Goal: Information Seeking & Learning: Stay updated

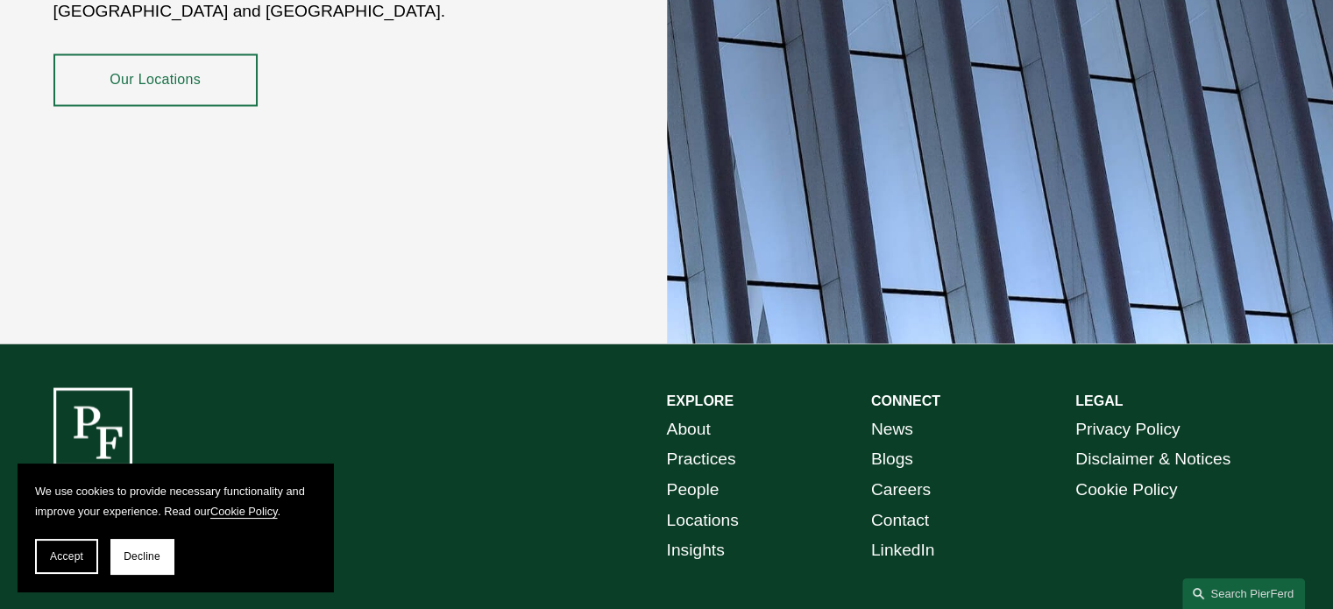
scroll to position [3237, 0]
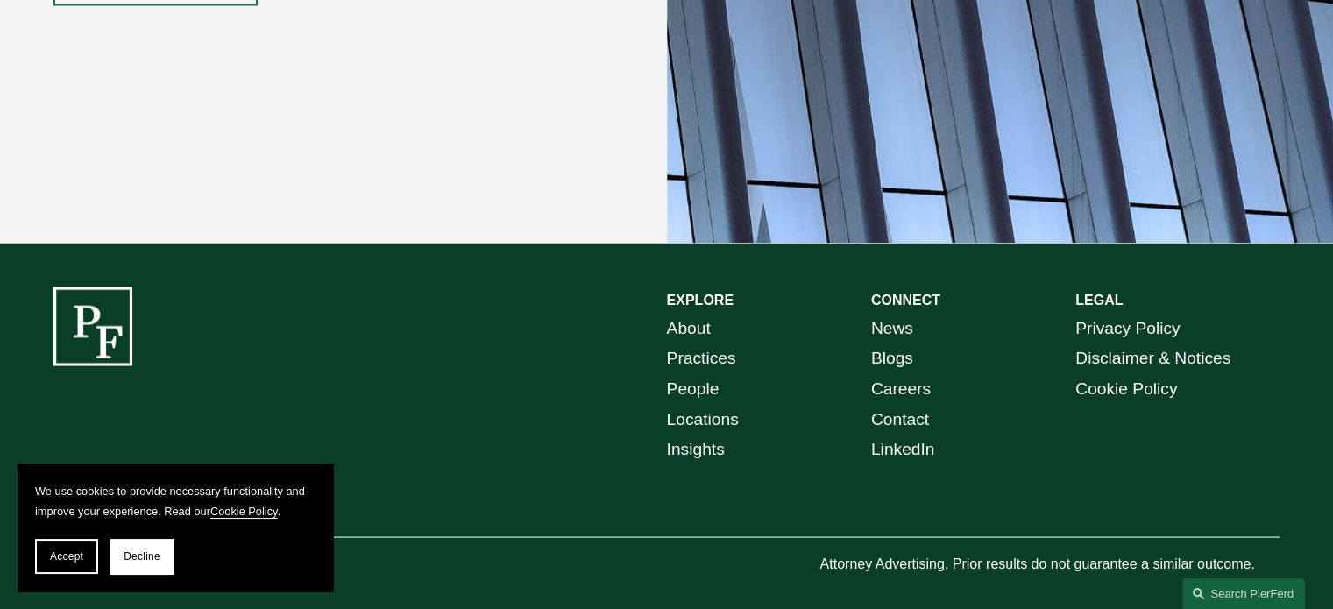
click at [889, 315] on link "News" at bounding box center [892, 328] width 42 height 31
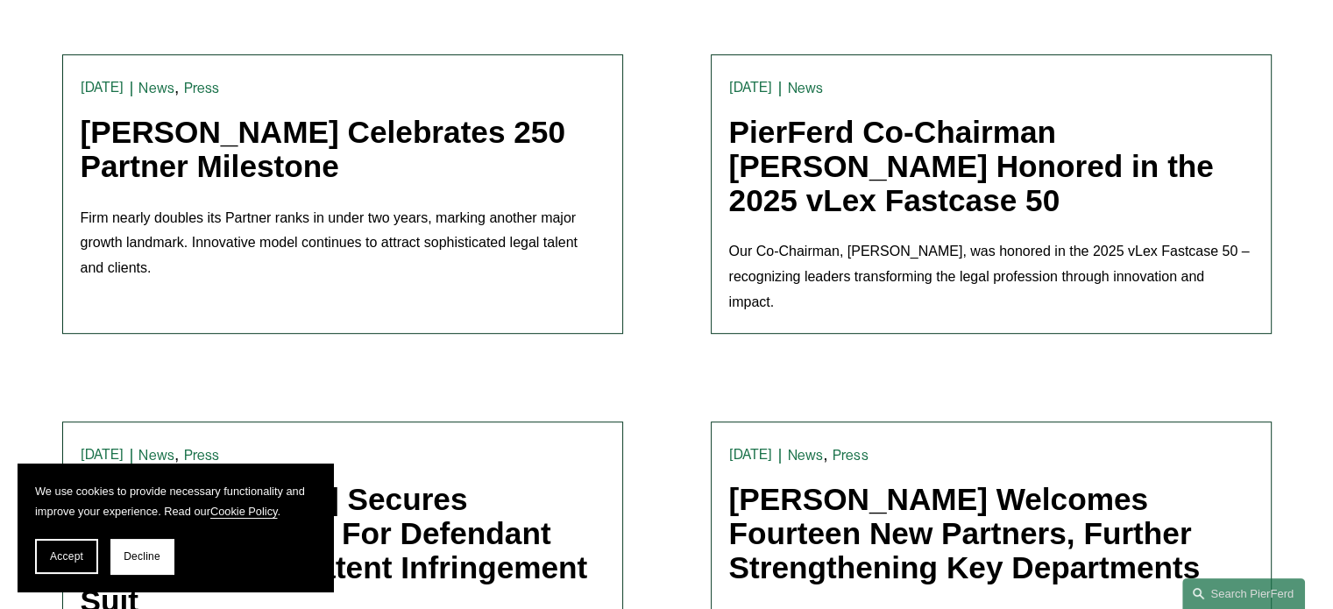
scroll to position [1139, 0]
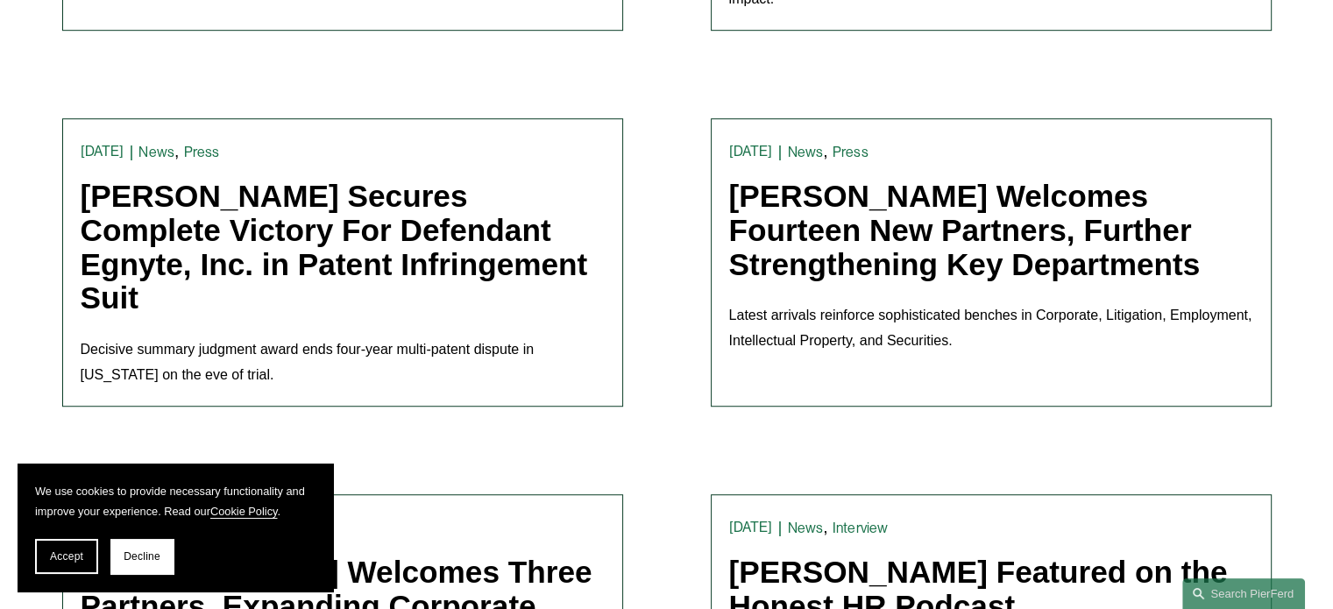
click at [66, 550] on span "Accept" at bounding box center [66, 556] width 33 height 12
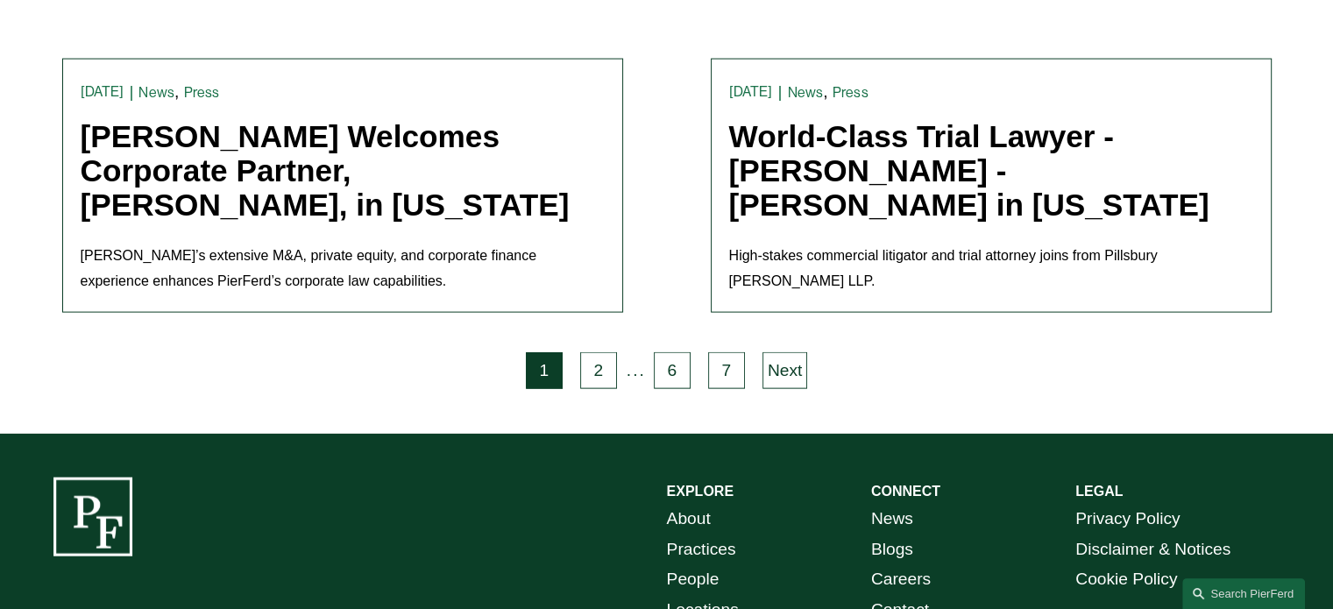
scroll to position [3767, 0]
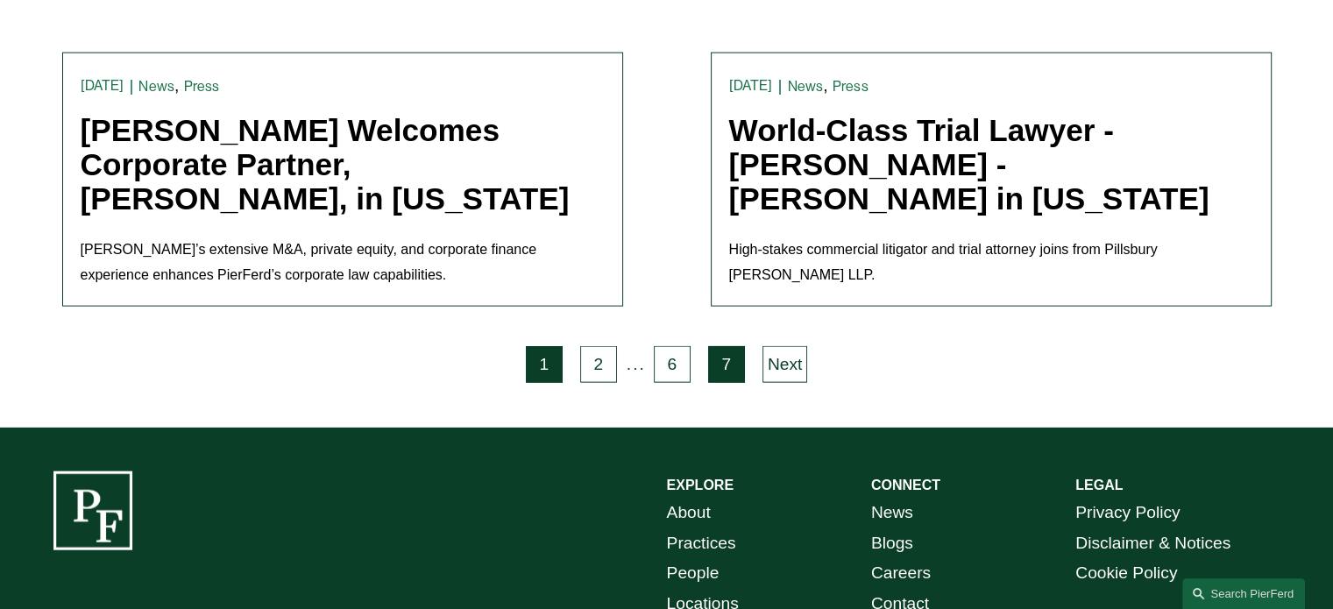
click at [731, 346] on link "7" at bounding box center [726, 364] width 37 height 37
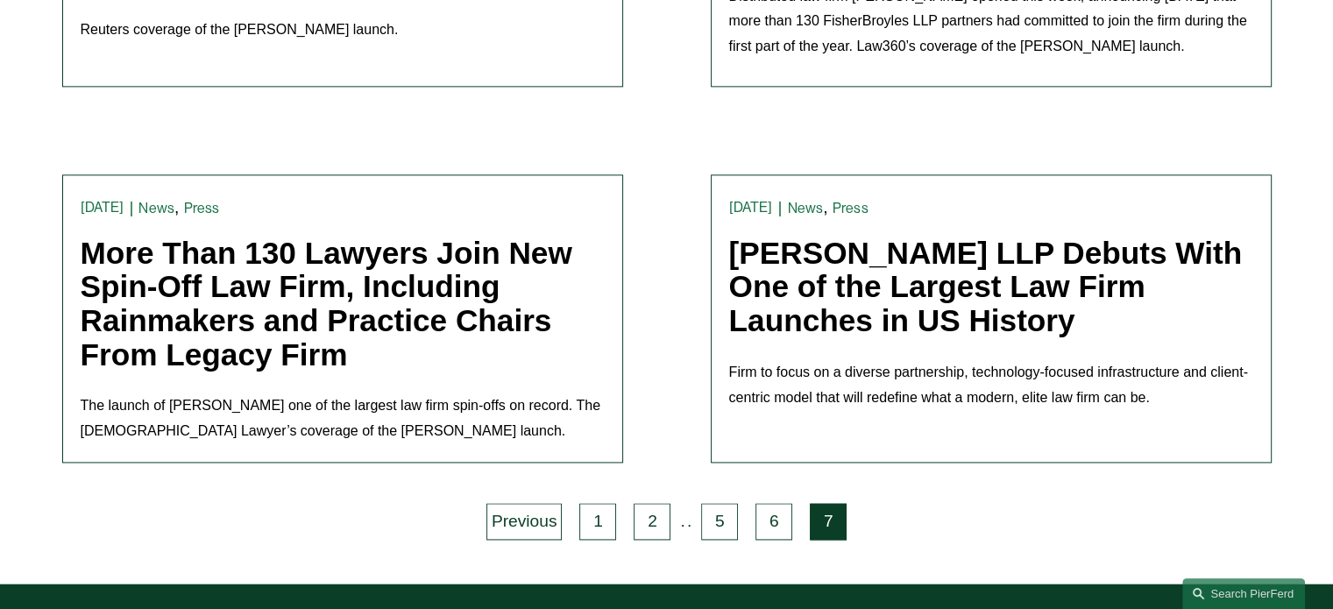
scroll to position [2245, 0]
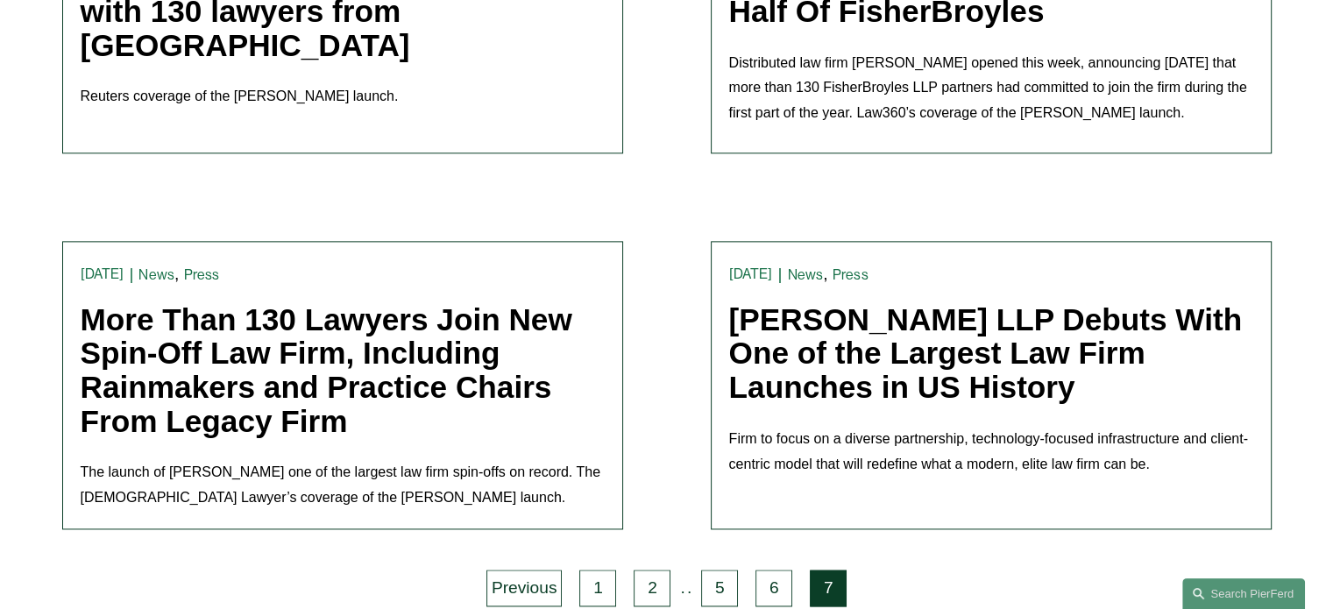
click at [941, 308] on link "[PERSON_NAME] LLP Debuts With One of the Largest Law Firm Launches in US History" at bounding box center [985, 353] width 513 height 102
